Goal: Information Seeking & Learning: Find specific fact

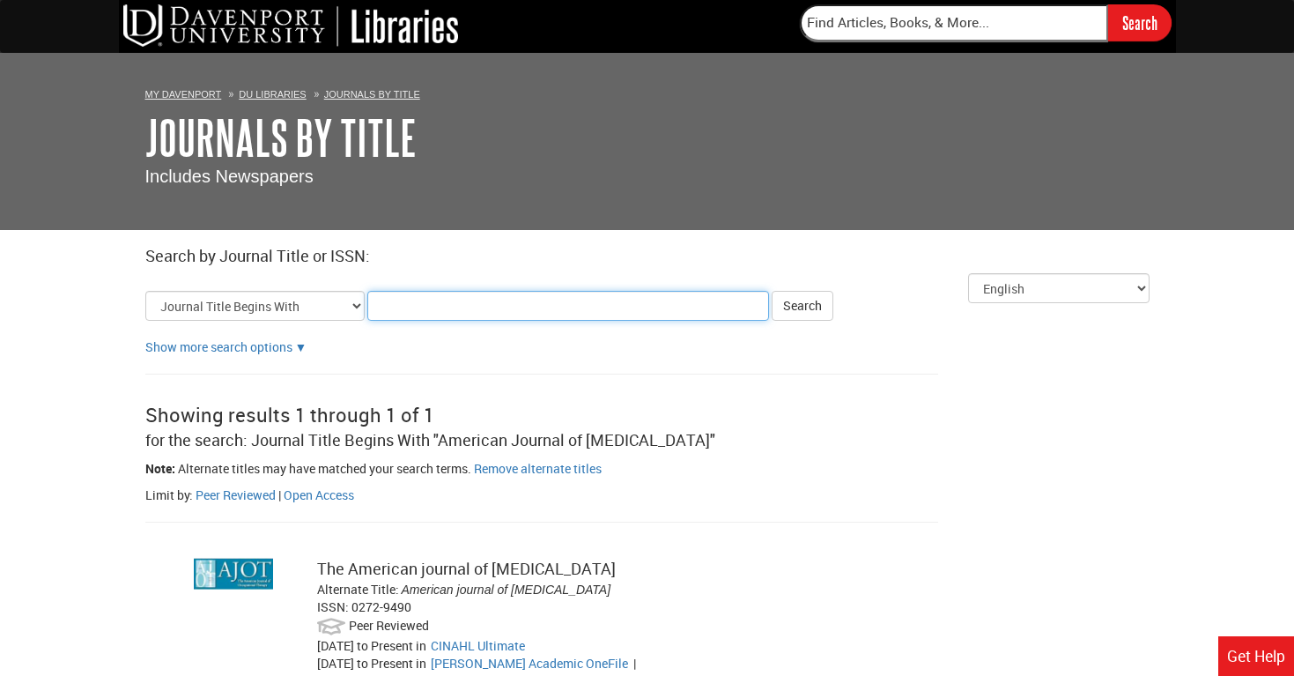
click at [440, 314] on input "Title Search Criteria" at bounding box center [568, 306] width 402 height 30
type input "[MEDICAL_DATA]"
click button "Search" at bounding box center [803, 306] width 62 height 30
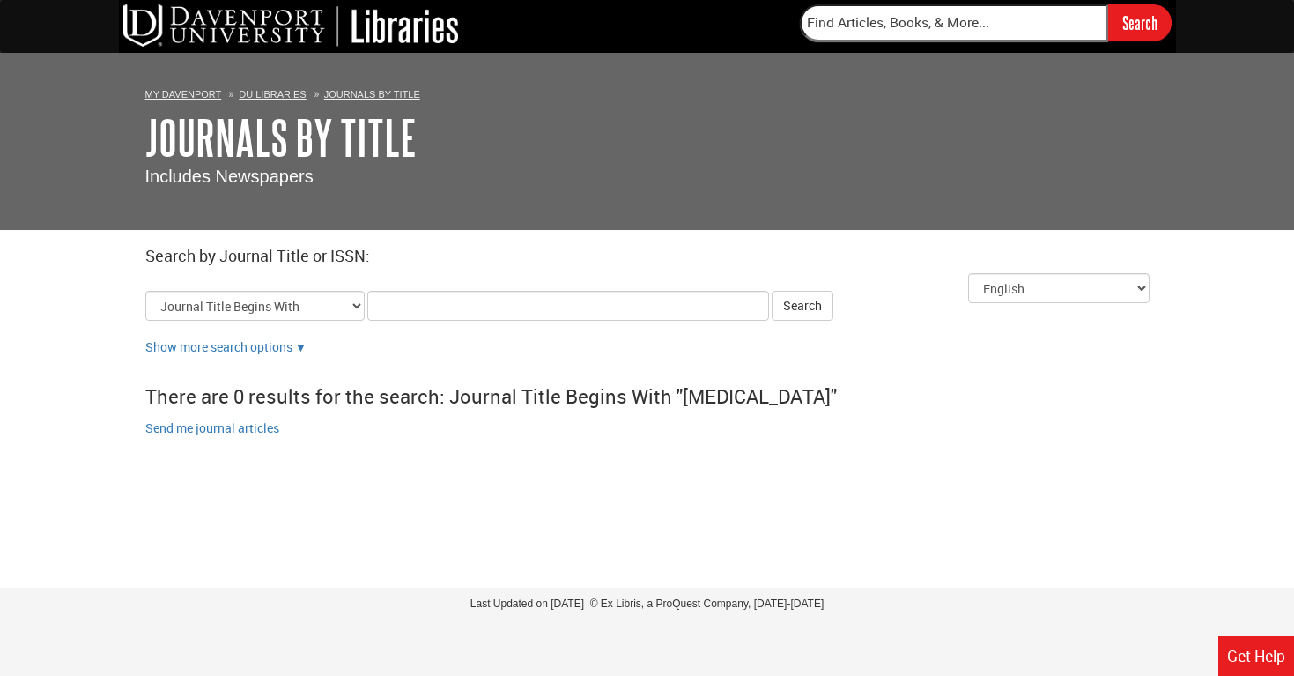
click at [439, 304] on input "Title Search Criteria" at bounding box center [568, 306] width 402 height 30
type input "[MEDICAL_DATA]"
click at [772, 291] on button "Search" at bounding box center [803, 306] width 62 height 30
click at [805, 314] on button "Search" at bounding box center [803, 306] width 62 height 30
